Goal: Task Accomplishment & Management: Use online tool/utility

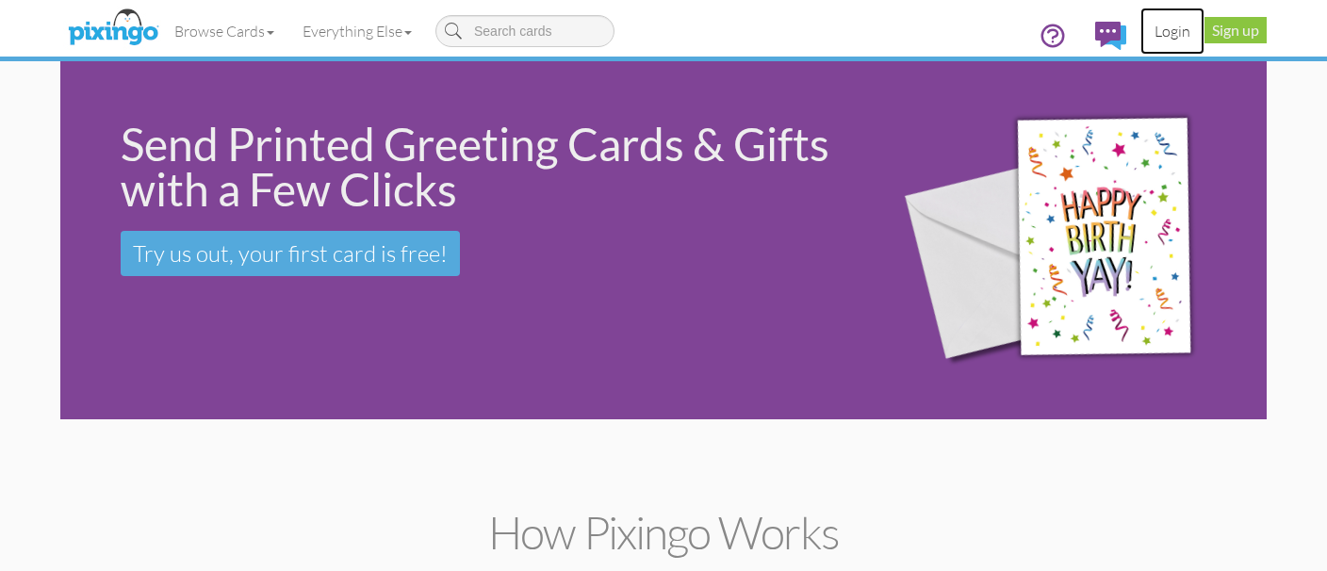
click at [1154, 24] on link "Login" at bounding box center [1172, 31] width 64 height 47
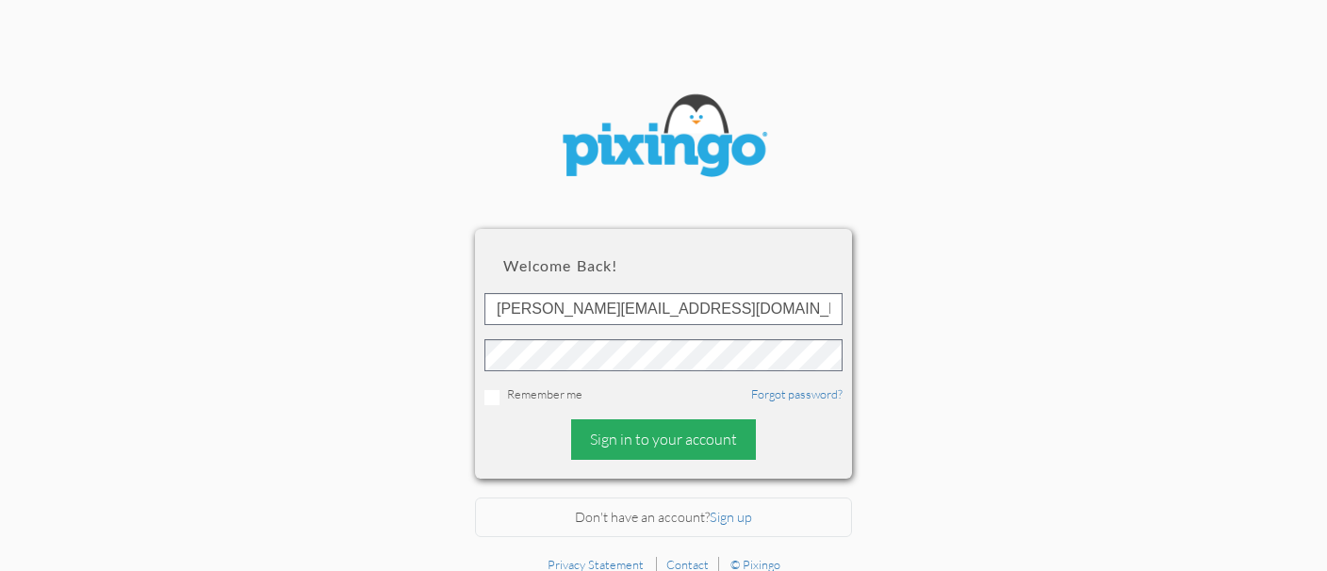
click at [622, 421] on div "Sign in to your account" at bounding box center [663, 439] width 185 height 41
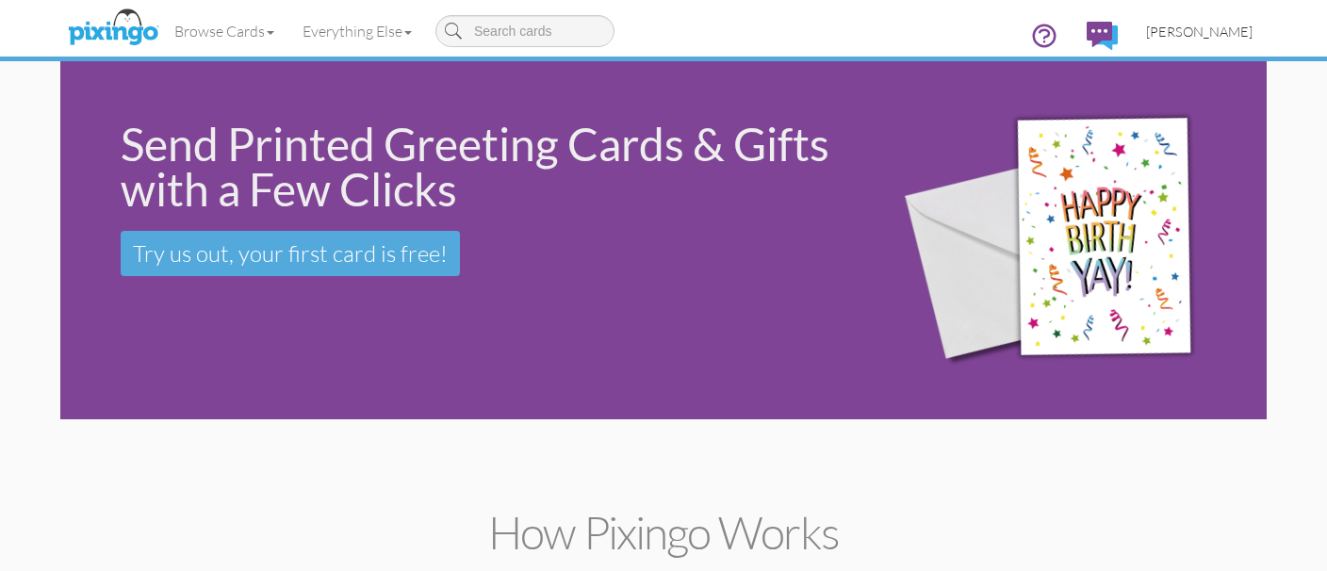
click at [1178, 21] on link "[PERSON_NAME]" at bounding box center [1199, 32] width 135 height 48
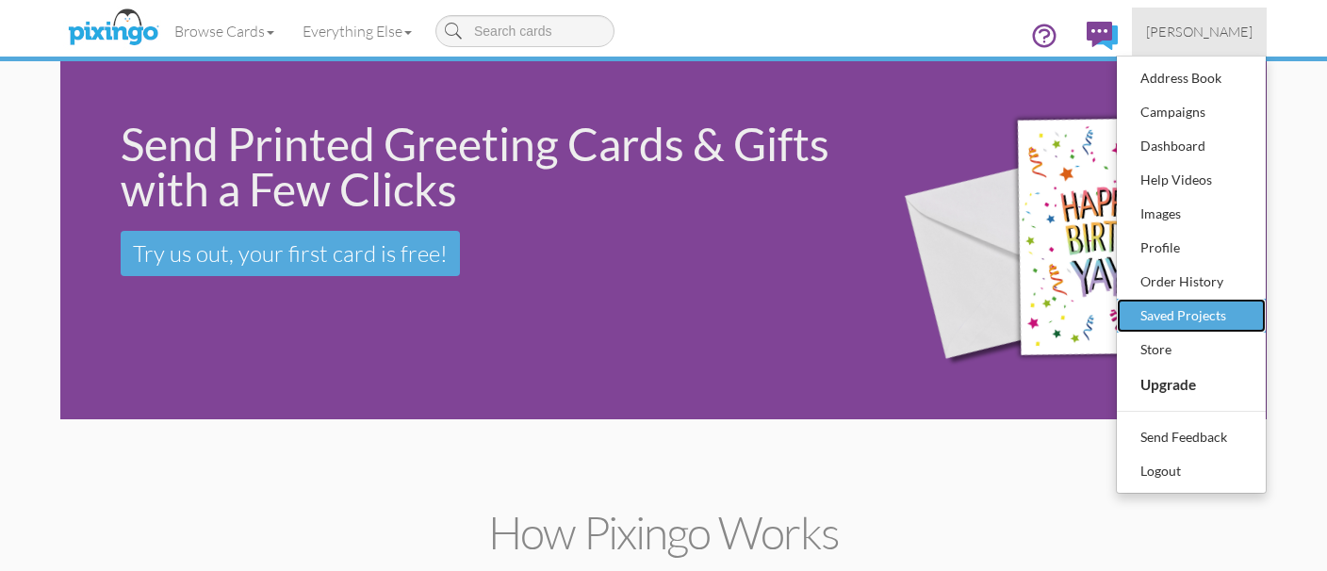
click at [1129, 317] on link "Saved Projects" at bounding box center [1190, 316] width 149 height 34
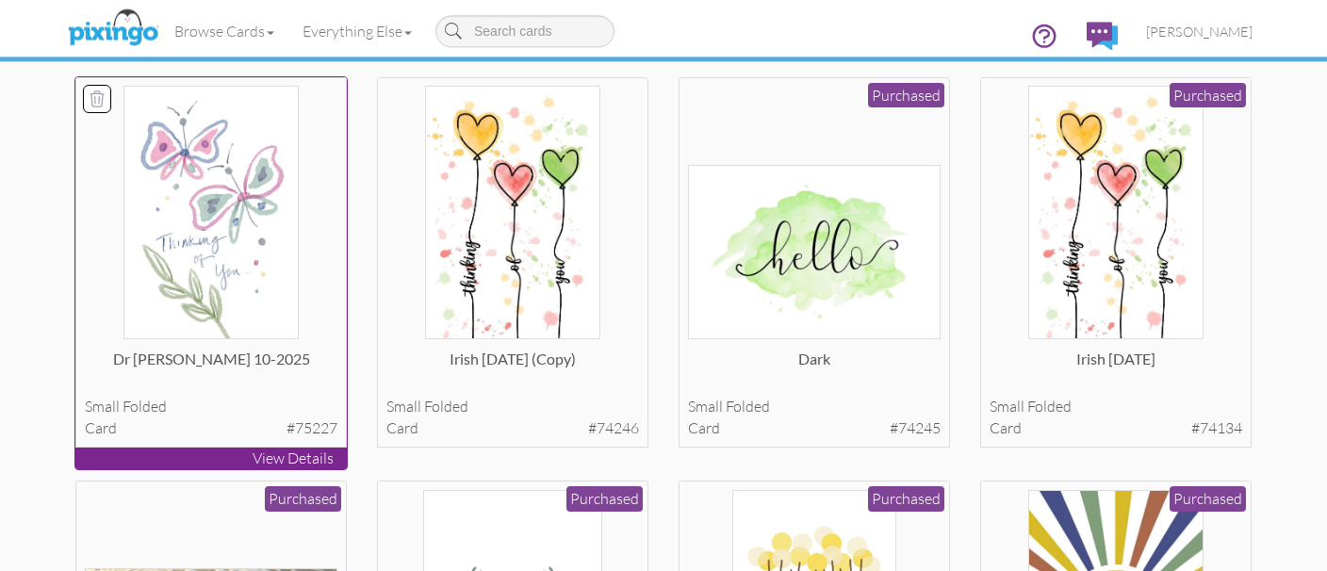
scroll to position [232, 0]
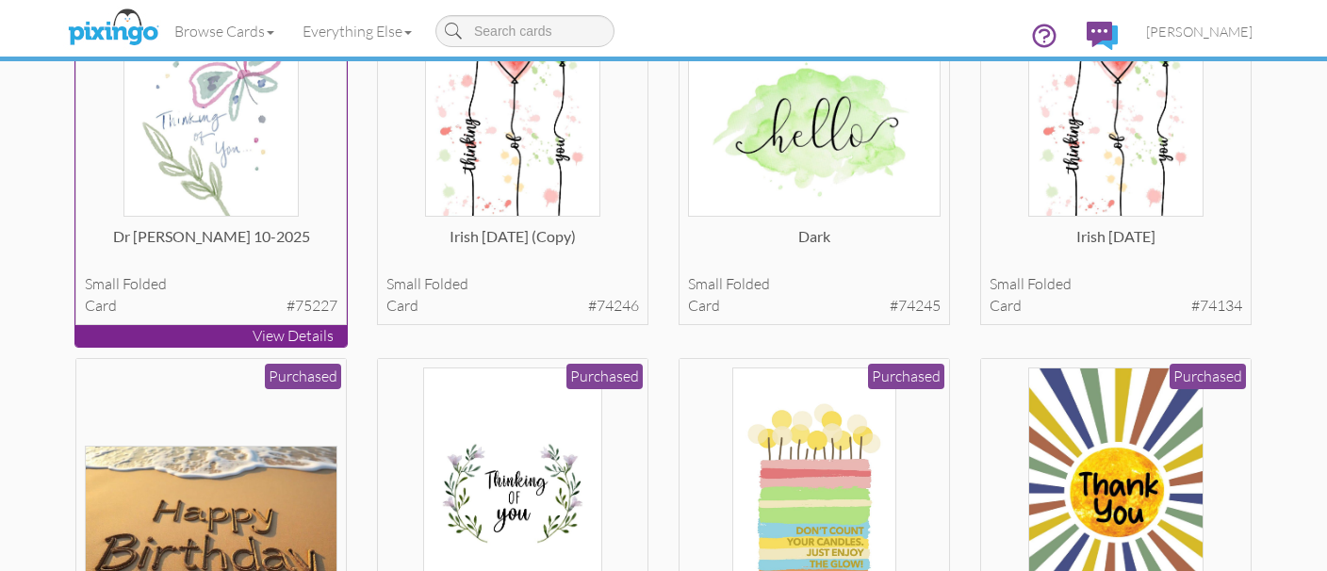
click at [243, 301] on div "card #75227" at bounding box center [211, 306] width 253 height 22
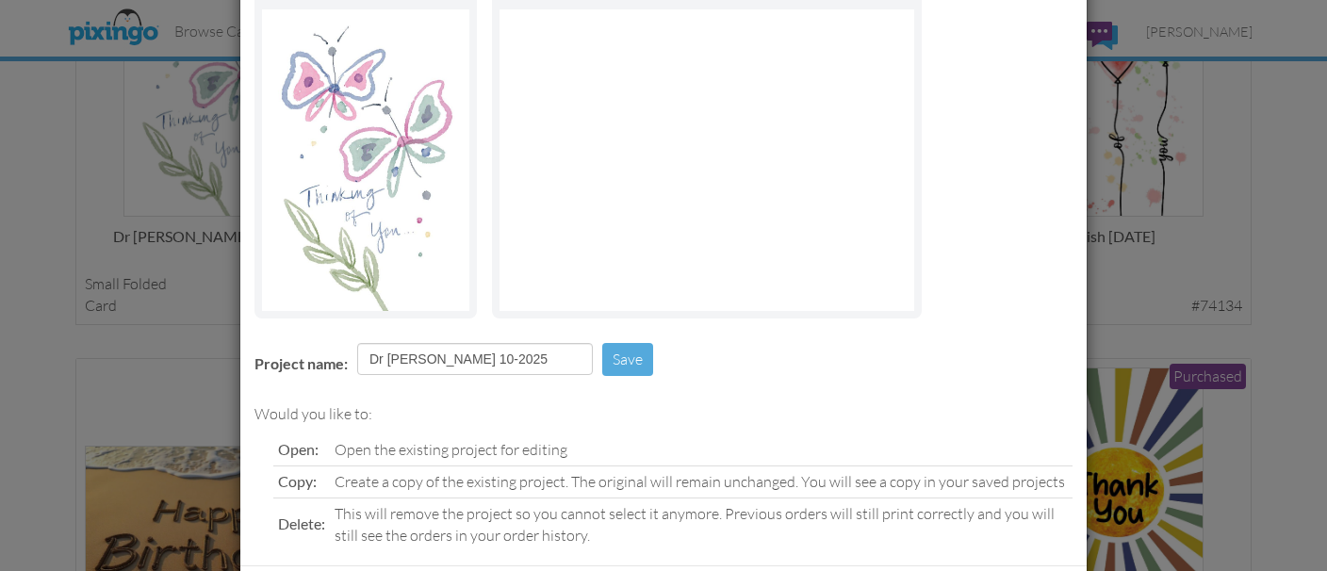
scroll to position [236, 0]
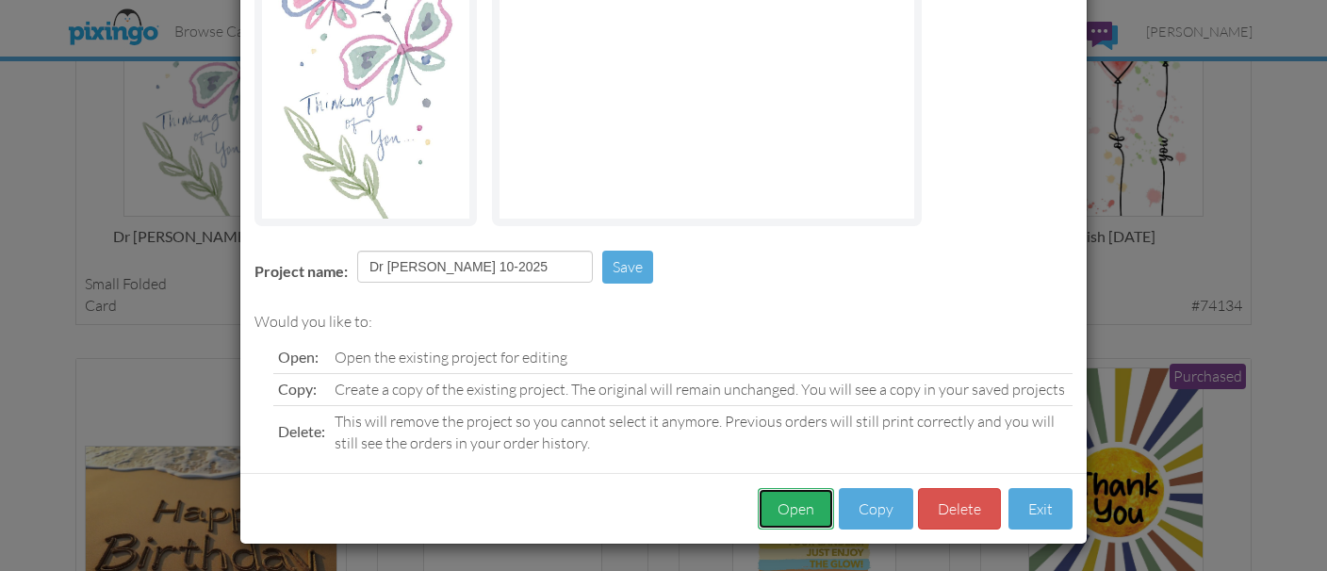
click at [796, 497] on button "Open" at bounding box center [796, 509] width 76 height 42
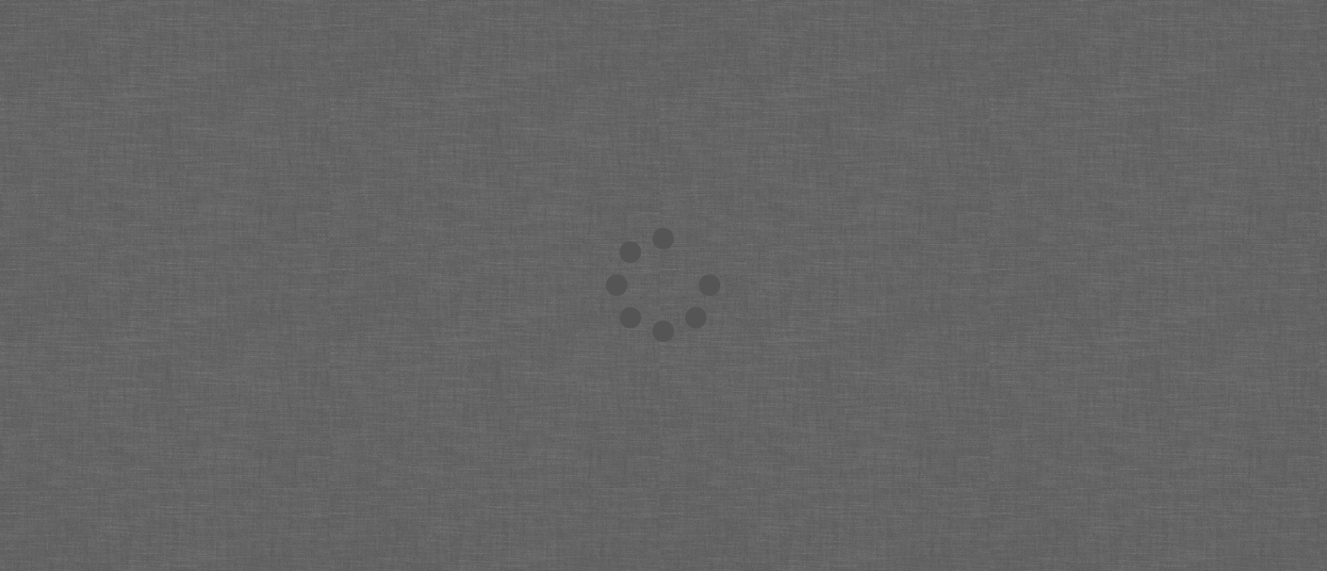
scroll to position [236, 0]
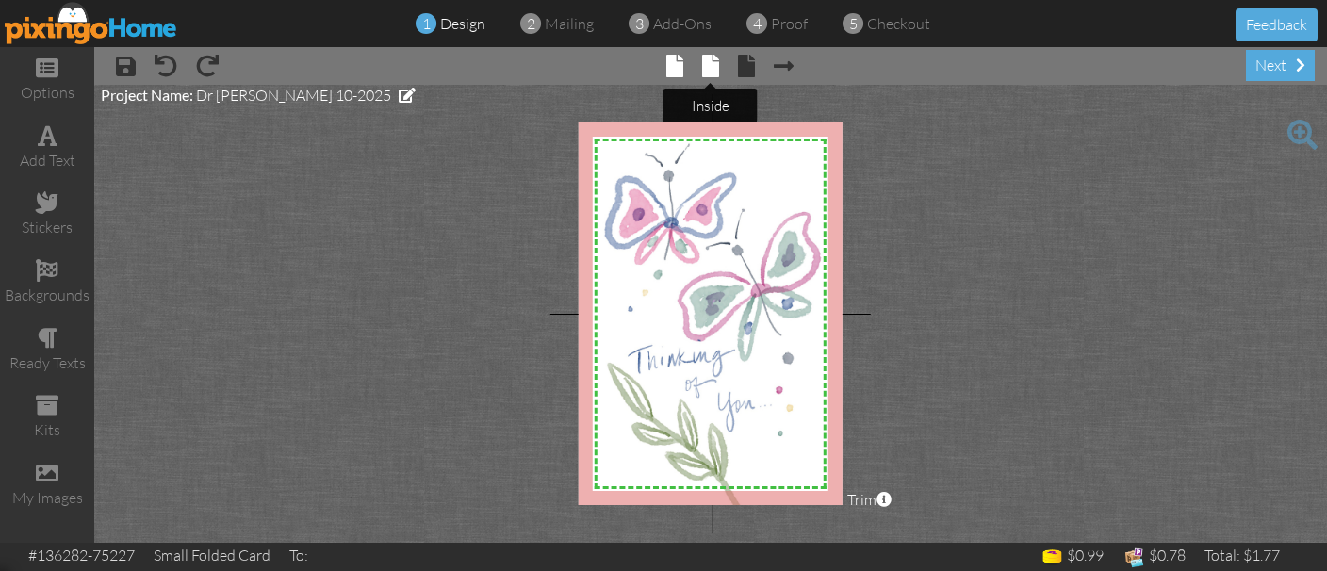
click at [704, 74] on span at bounding box center [710, 66] width 17 height 23
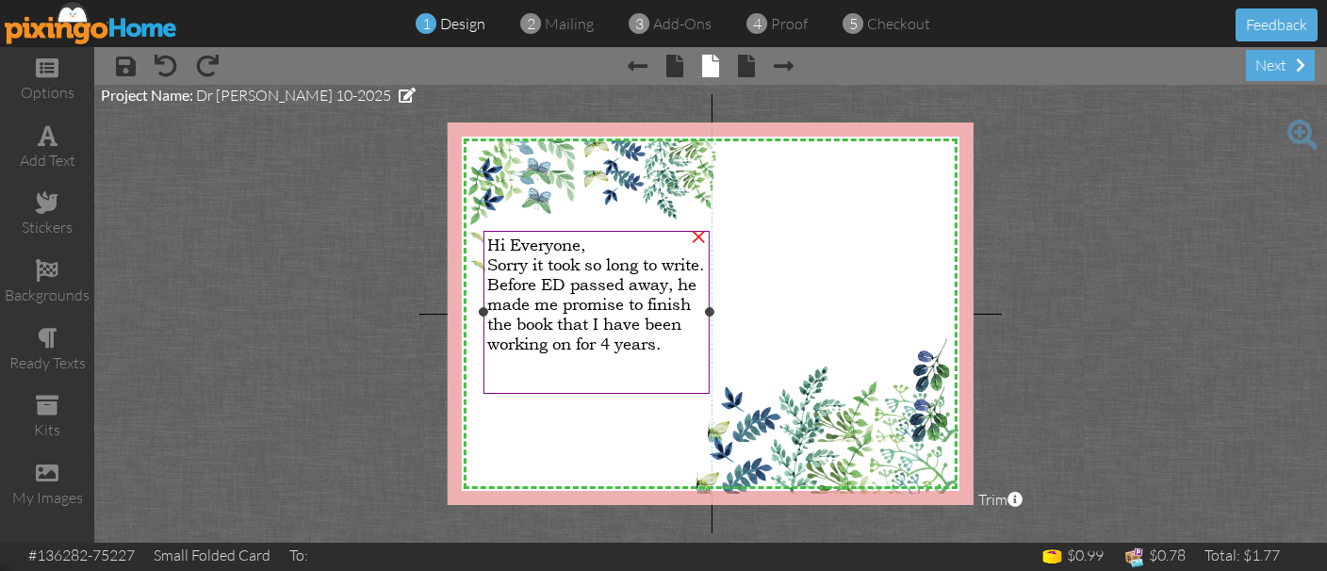
click at [566, 310] on span "Before ED passed away, he made me promise to finish the book that I have been w…" at bounding box center [591, 313] width 209 height 79
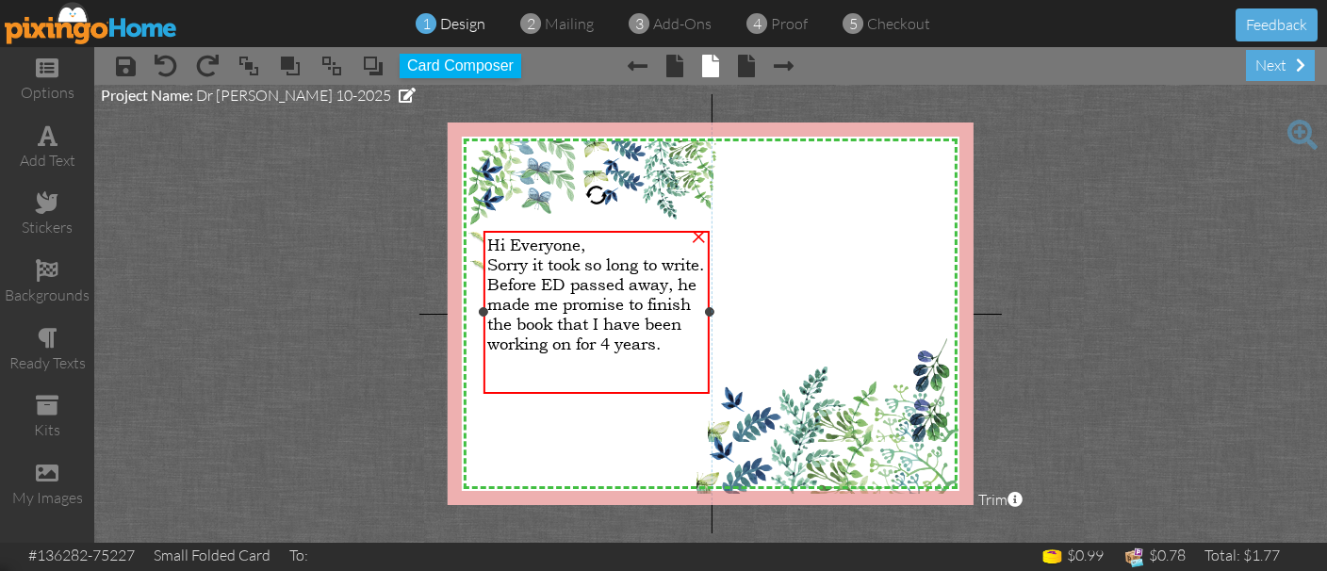
click at [566, 310] on span "Before ED passed away, he made me promise to finish the book that I have been w…" at bounding box center [591, 313] width 209 height 79
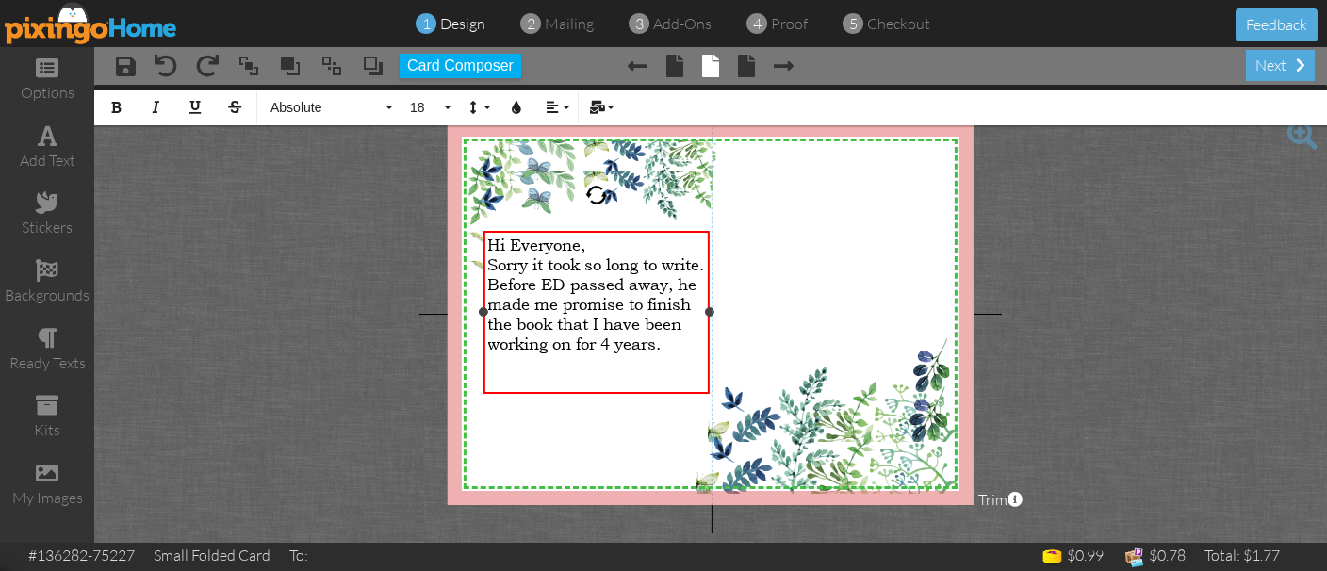
click at [566, 310] on span "Before ED passed away, he made me promise to finish the book that I have been w…" at bounding box center [591, 313] width 209 height 79
click at [543, 353] on div "Before Ed passed away, he made me promise to finish the book that I have been w…" at bounding box center [596, 313] width 218 height 79
click at [496, 320] on span "Before Ed passed away, he made me promise to finish the book that I have been w…" at bounding box center [589, 313] width 205 height 79
click at [494, 373] on div "​" at bounding box center [596, 363] width 218 height 20
